Goal: Task Accomplishment & Management: Complete application form

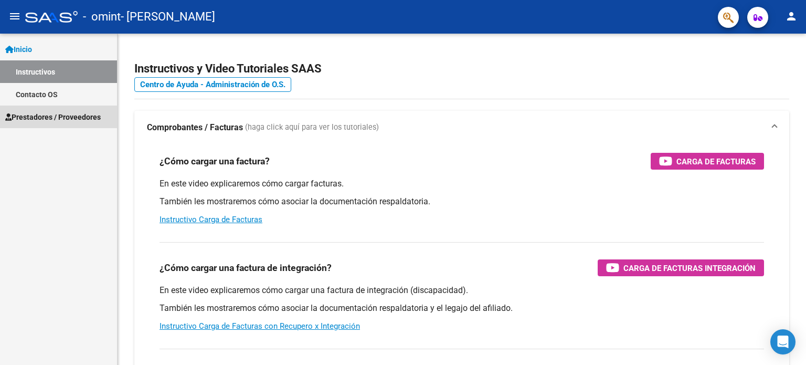
click at [31, 108] on link "Prestadores / Proveedores" at bounding box center [58, 116] width 117 height 23
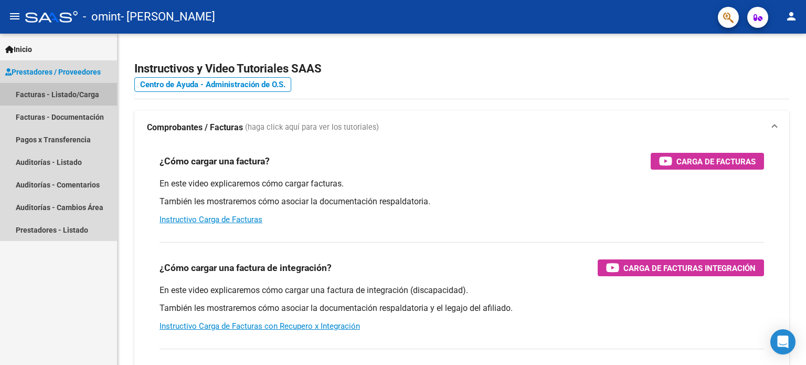
click at [65, 92] on link "Facturas - Listado/Carga" at bounding box center [58, 94] width 117 height 23
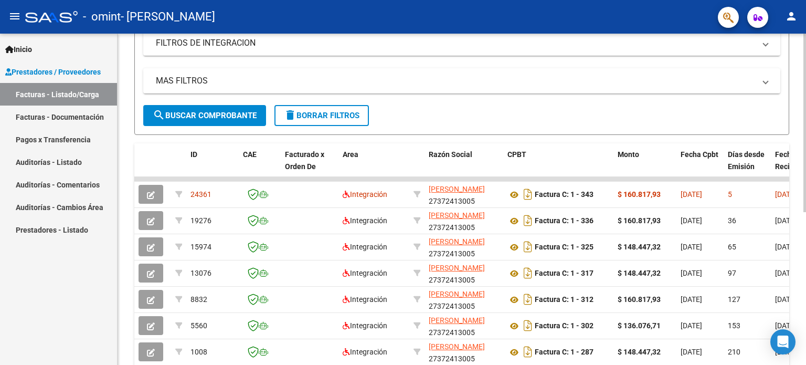
scroll to position [189, 0]
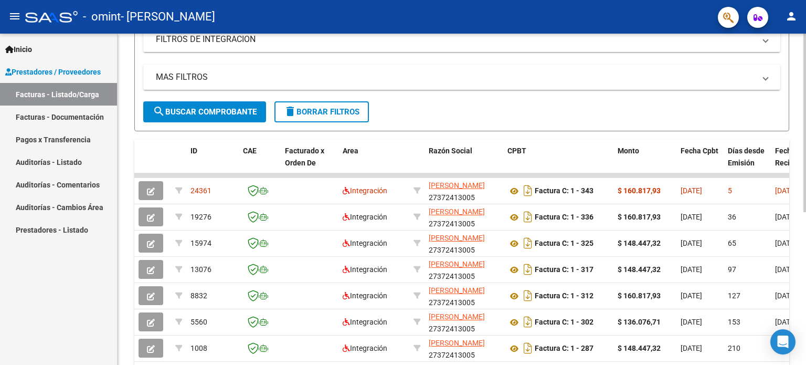
click at [805, 190] on div at bounding box center [804, 227] width 3 height 178
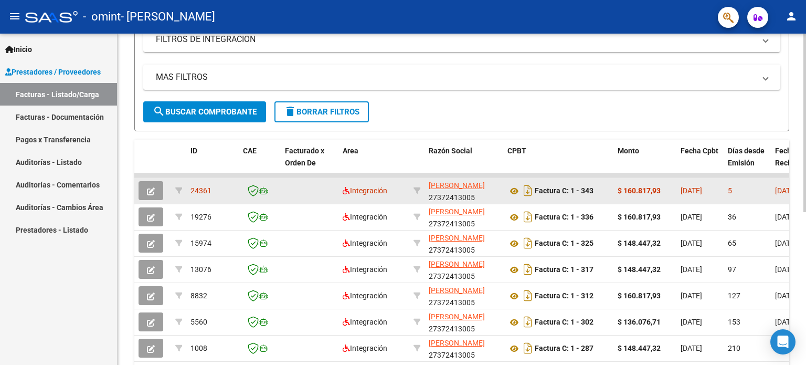
click at [156, 190] on button "button" at bounding box center [150, 190] width 25 height 19
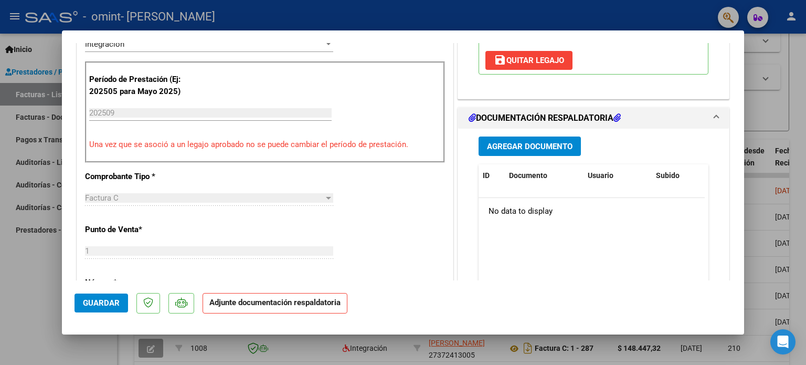
scroll to position [263, 0]
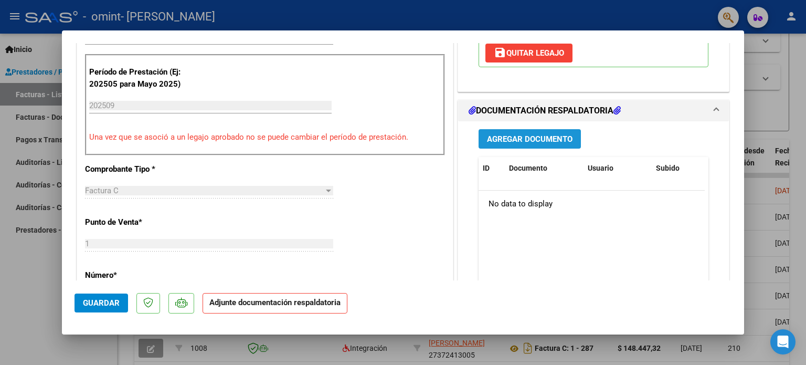
click at [553, 137] on span "Agregar Documento" at bounding box center [529, 138] width 85 height 9
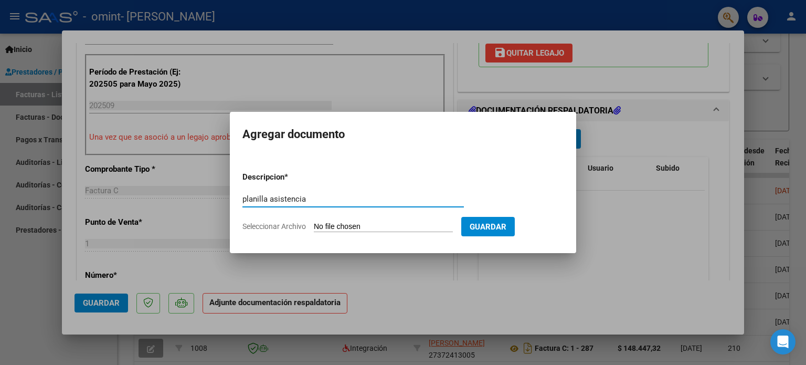
type input "planilla asistencia"
click at [370, 224] on input "Seleccionar Archivo" at bounding box center [383, 227] width 139 height 10
type input "C:\fakepath\TO Septiembre 202520251008_09060507.pdf"
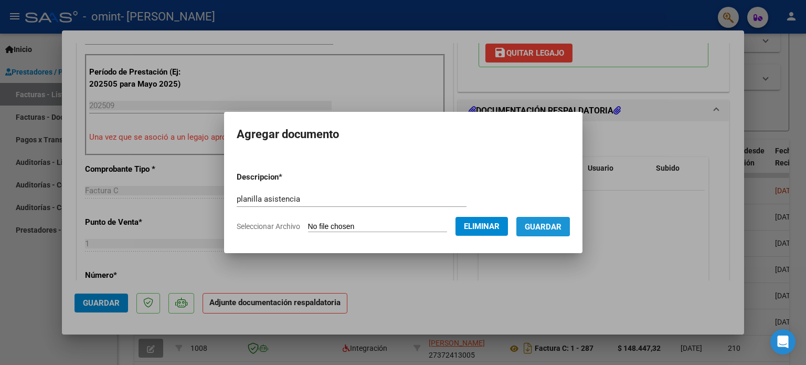
click at [538, 225] on span "Guardar" at bounding box center [542, 226] width 37 height 9
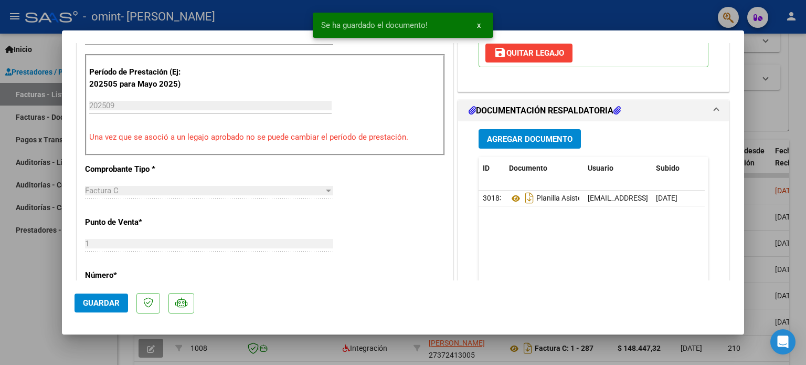
scroll to position [0, 0]
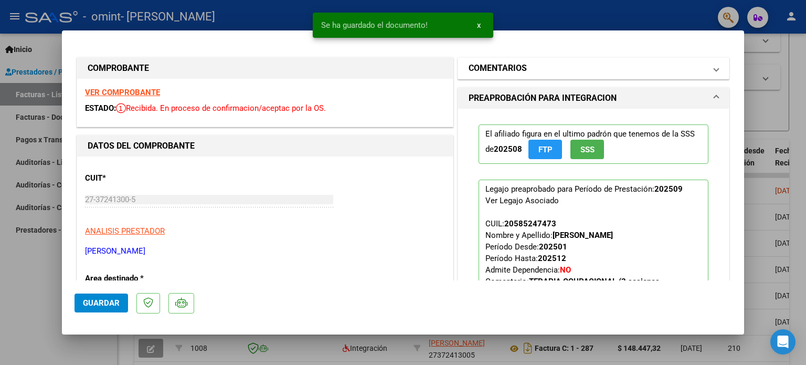
click at [709, 74] on mat-expansion-panel-header "COMENTARIOS" at bounding box center [593, 68] width 271 height 21
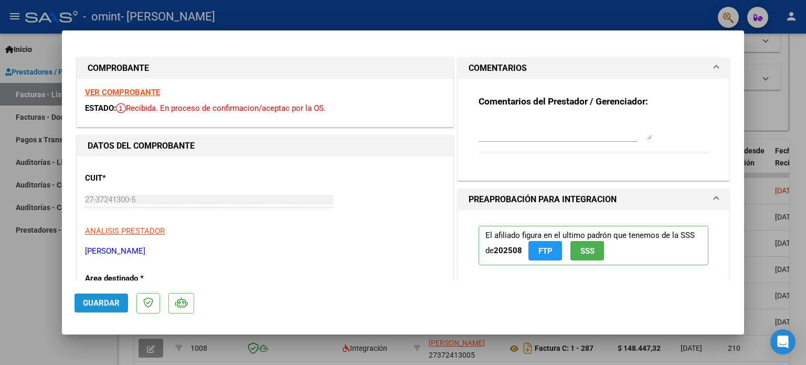
click at [104, 302] on span "Guardar" at bounding box center [101, 302] width 37 height 9
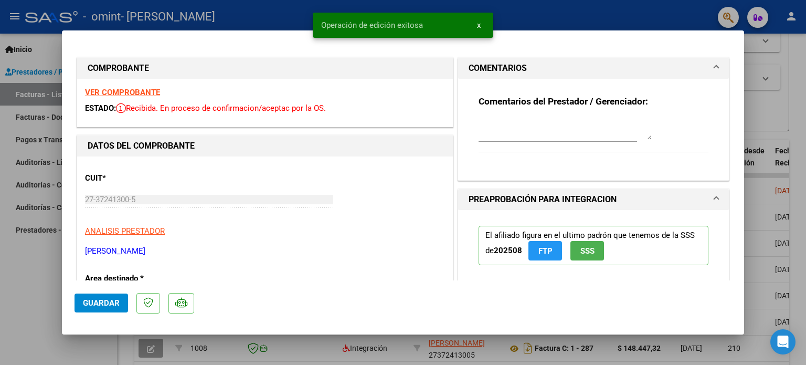
click at [37, 286] on div at bounding box center [403, 182] width 806 height 365
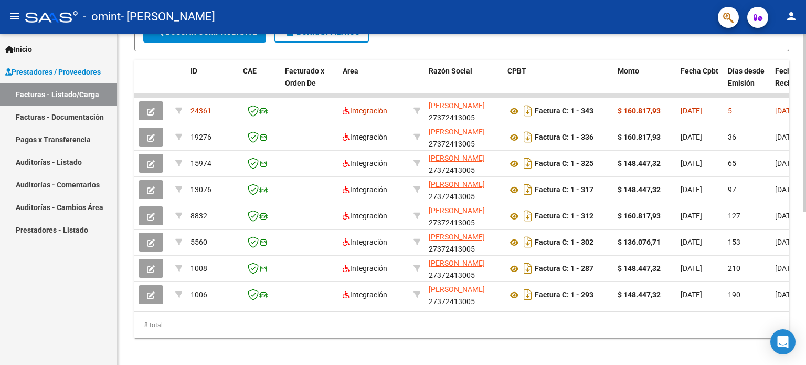
scroll to position [282, 0]
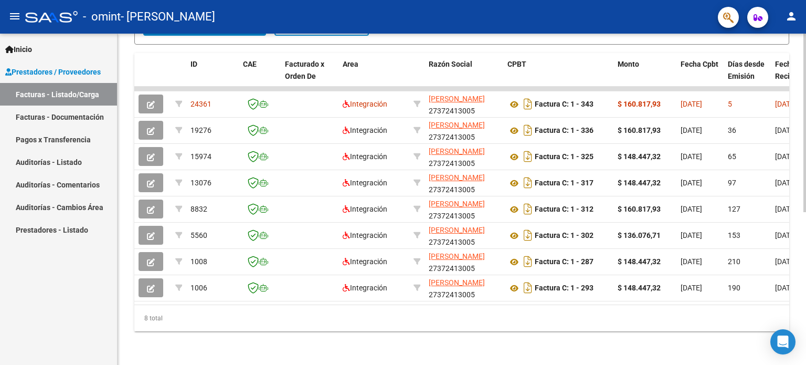
click at [804, 243] on div at bounding box center [804, 275] width 3 height 178
click at [786, 305] on div "8 total" at bounding box center [461, 318] width 655 height 26
click at [786, 303] on div "ID CAE Facturado x Orden De Area Razón Social CPBT Monto Fecha Cpbt Días desde …" at bounding box center [461, 192] width 655 height 278
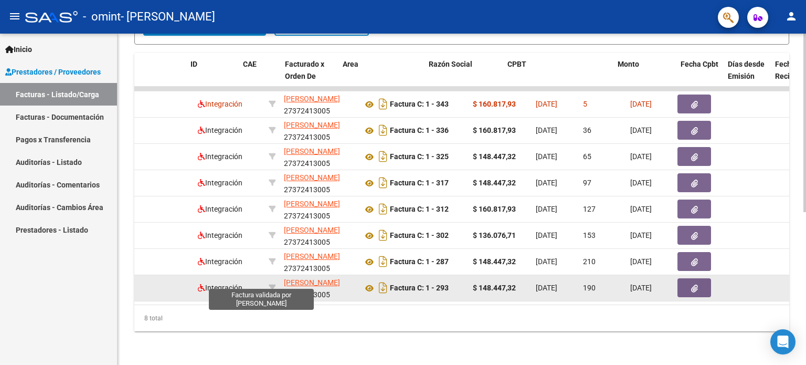
scroll to position [0, 0]
